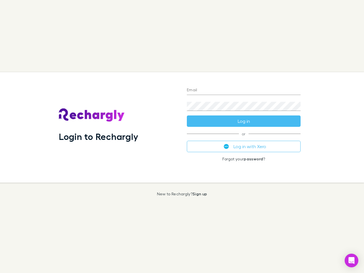
click at [182, 137] on div "Login to Rechargly" at bounding box center [118, 127] width 128 height 110
click at [244, 90] on input "Email" at bounding box center [244, 90] width 114 height 9
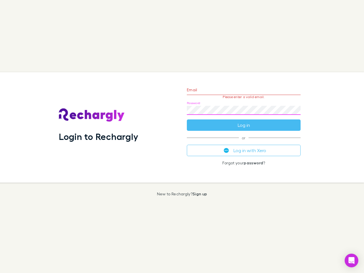
click at [244, 121] on form "Email Please enter a valid email. Password Log in" at bounding box center [244, 106] width 114 height 50
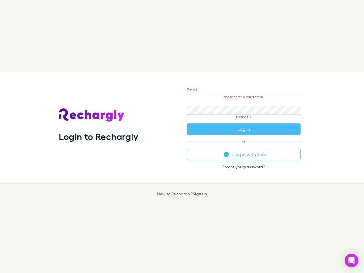
click at [244, 147] on div "Email Please enter a valid email. Password Please fill Log in or Log in with Xe…" at bounding box center [243, 127] width 123 height 110
click at [352, 261] on icon "Open Intercom Messenger" at bounding box center [352, 260] width 6 height 7
